Goal: Contribute content

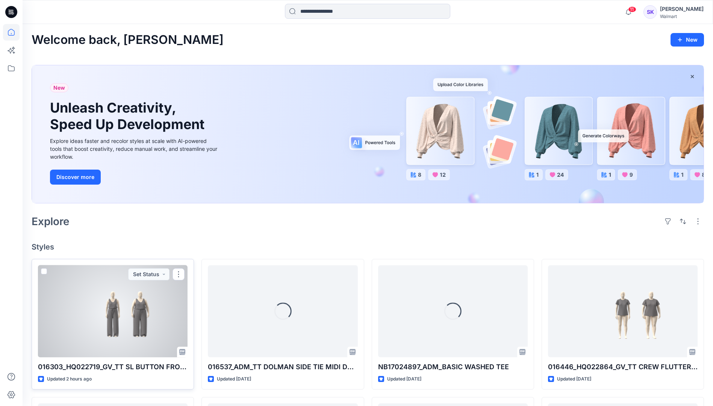
click at [125, 340] on div at bounding box center [113, 312] width 150 height 92
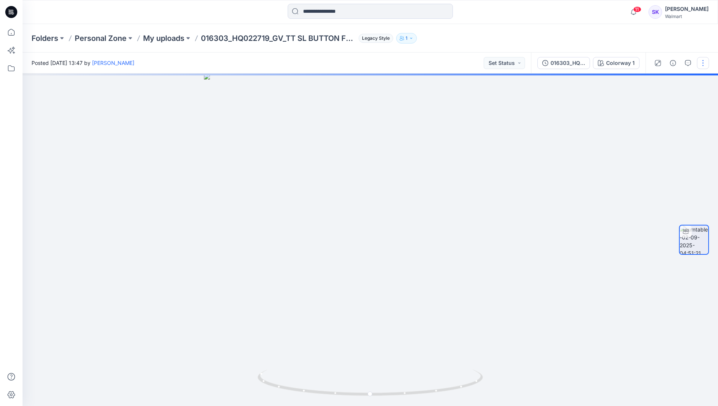
click at [704, 66] on button "button" at bounding box center [703, 63] width 12 height 12
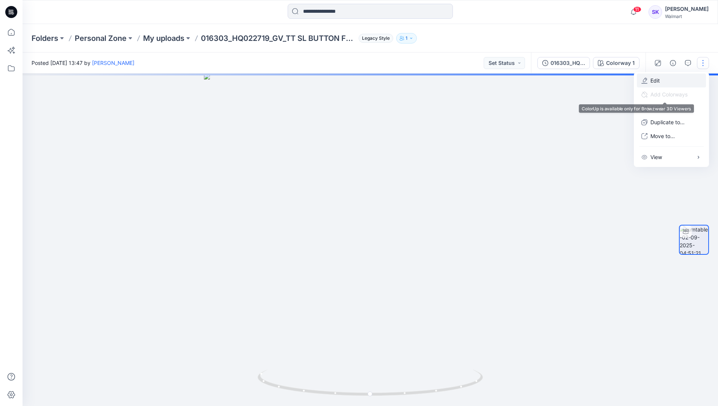
click at [658, 83] on p "Edit" at bounding box center [655, 81] width 9 height 8
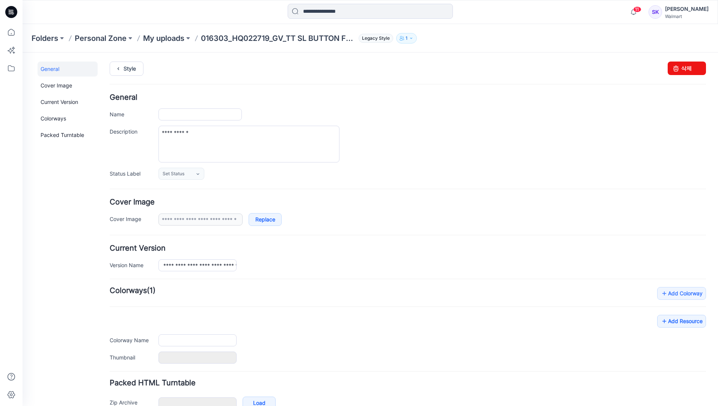
type input "**********"
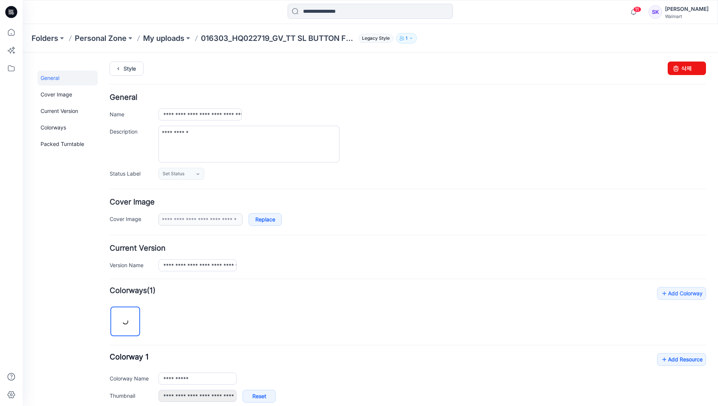
scroll to position [128, 0]
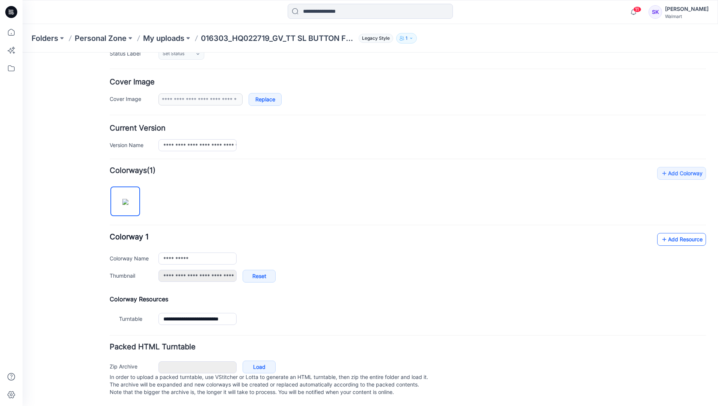
click at [669, 233] on link "Add Resource" at bounding box center [681, 239] width 49 height 13
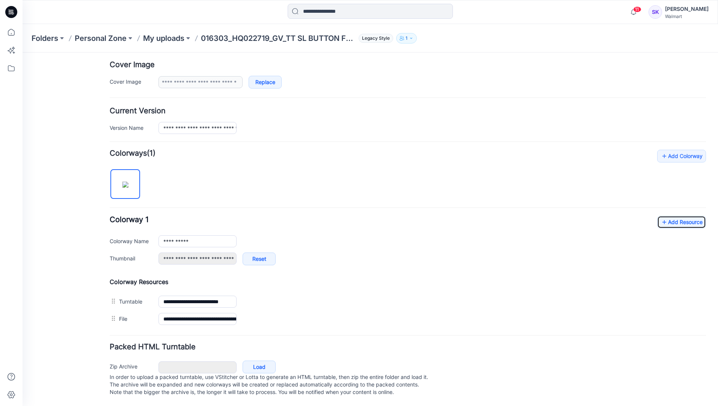
scroll to position [0, 0]
